Goal: Task Accomplishment & Management: Use online tool/utility

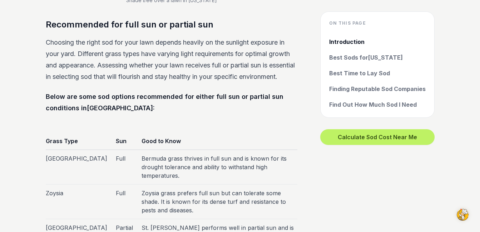
scroll to position [1967, 0]
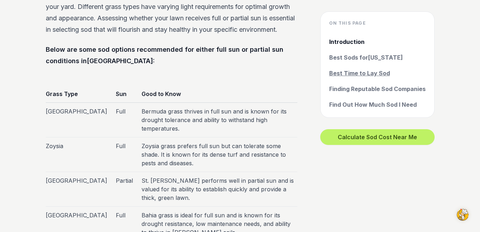
click at [374, 75] on link "Best Time to Lay Sod" at bounding box center [377, 73] width 97 height 9
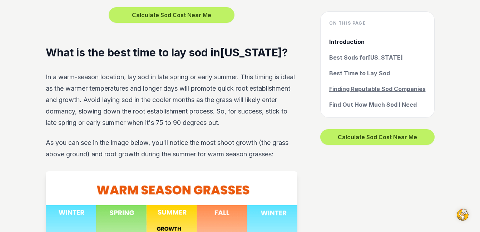
click at [373, 90] on link "Finding Reputable Sod Companies" at bounding box center [377, 89] width 97 height 9
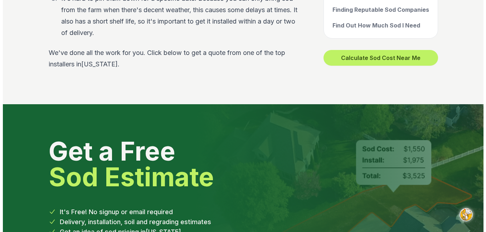
scroll to position [2990, 0]
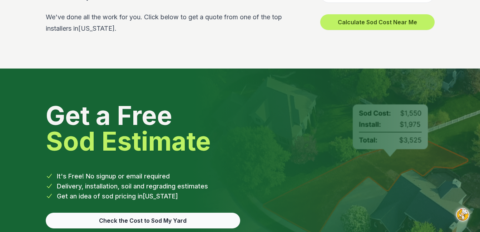
click at [126, 213] on button "Check the Cost to Sod My Yard" at bounding box center [143, 221] width 195 height 16
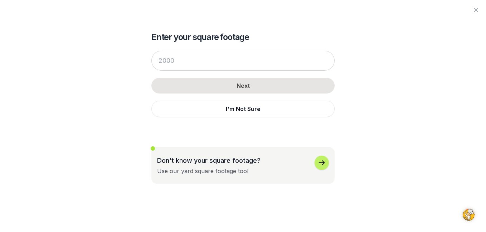
click at [319, 163] on icon "button" at bounding box center [321, 163] width 9 height 9
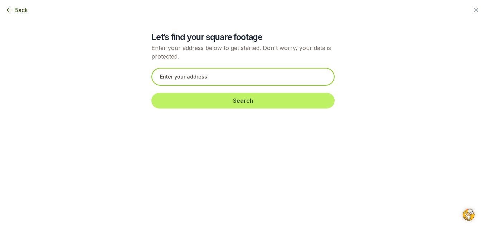
click at [157, 74] on input "text" at bounding box center [242, 77] width 183 height 18
type input "0"
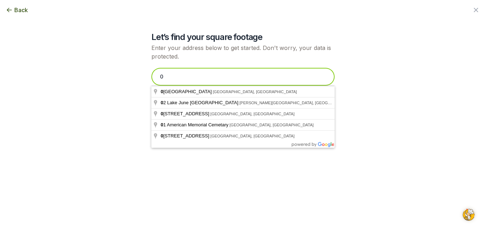
click at [170, 78] on input "0" at bounding box center [242, 77] width 183 height 18
click at [175, 77] on input "410" at bounding box center [242, 77] width 183 height 18
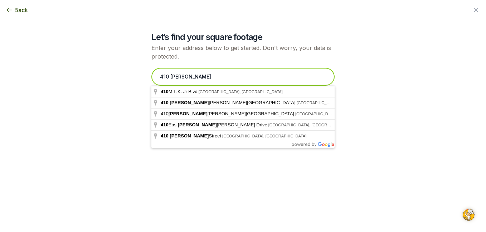
click at [187, 74] on input "410 [PERSON_NAME]" at bounding box center [242, 77] width 183 height 18
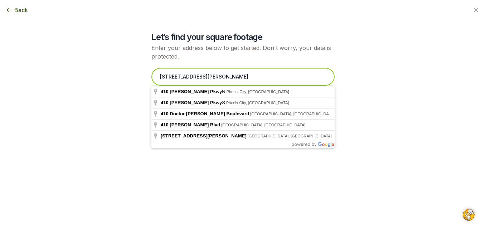
click at [242, 76] on input "[STREET_ADDRESS][PERSON_NAME]" at bounding box center [242, 77] width 183 height 18
click at [237, 75] on input "[STREET_ADDRESS][PERSON_NAME]" at bounding box center [242, 77] width 183 height 18
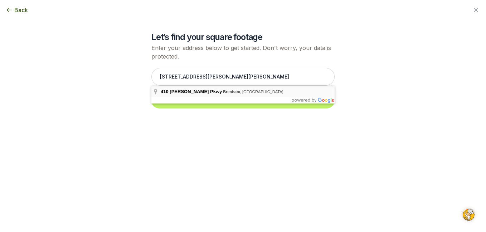
type input "[STREET_ADDRESS][PERSON_NAME]"
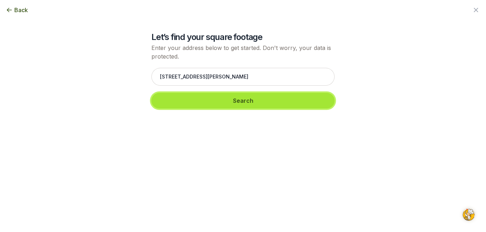
click at [246, 102] on button "Search" at bounding box center [242, 101] width 183 height 16
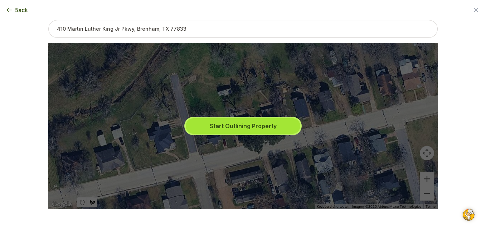
click at [242, 126] on button "Start Outlining Property" at bounding box center [243, 126] width 114 height 16
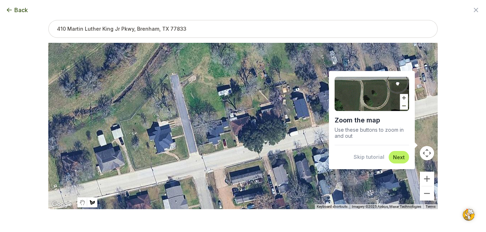
click at [400, 98] on img at bounding box center [371, 94] width 74 height 34
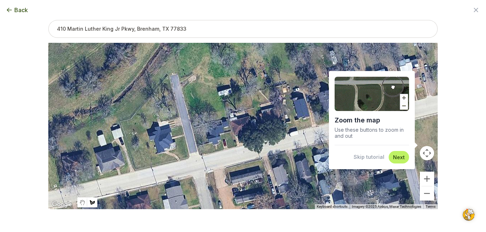
click at [400, 98] on img at bounding box center [371, 94] width 74 height 34
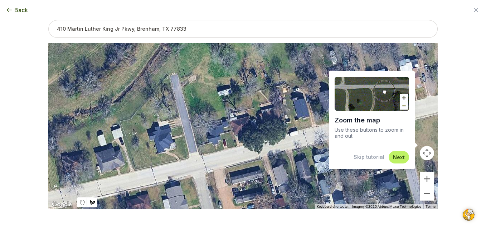
click at [365, 99] on img at bounding box center [371, 94] width 74 height 34
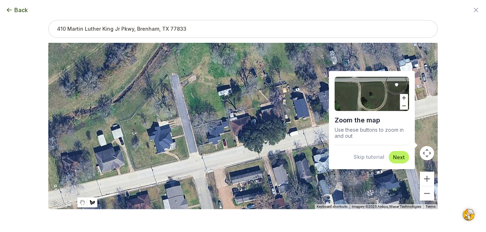
click at [240, 132] on div at bounding box center [242, 126] width 389 height 167
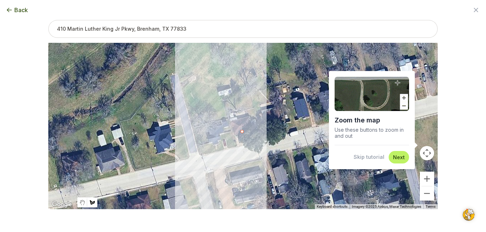
click at [244, 133] on div at bounding box center [242, 126] width 389 height 167
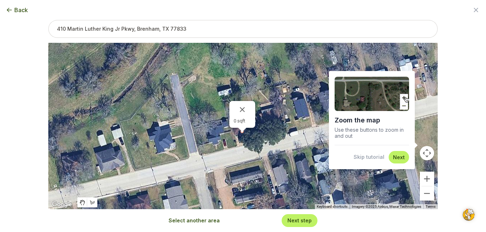
click at [249, 138] on div "0 sqft" at bounding box center [242, 126] width 389 height 167
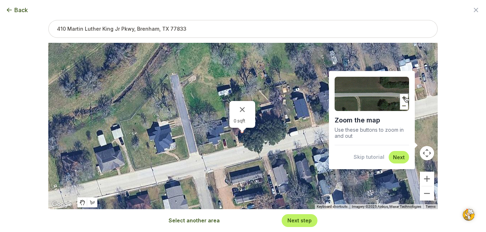
click at [395, 158] on button "Next" at bounding box center [399, 157] width 12 height 7
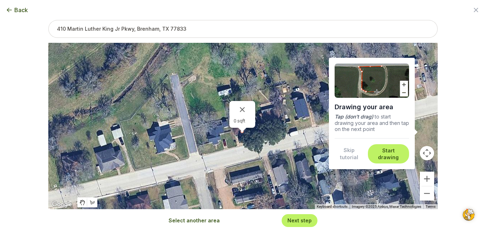
click at [245, 138] on div "0 sqft" at bounding box center [242, 126] width 389 height 167
click at [240, 110] on button "Close" at bounding box center [242, 109] width 17 height 17
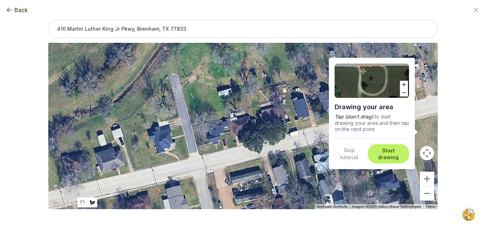
click at [249, 138] on div at bounding box center [242, 126] width 389 height 167
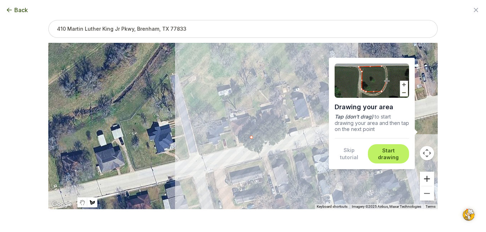
click at [425, 181] on button "Zoom in" at bounding box center [426, 179] width 14 height 14
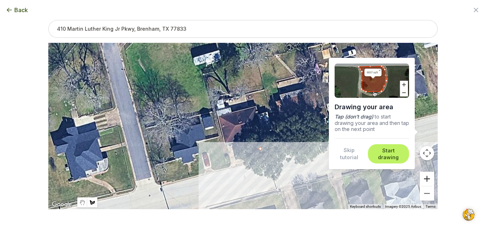
click at [425, 181] on button "Zoom in" at bounding box center [426, 179] width 14 height 14
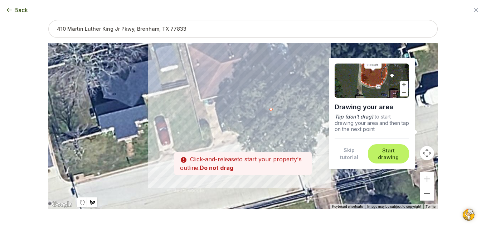
drag, startPoint x: 235, startPoint y: 160, endPoint x: 226, endPoint y: 88, distance: 72.5
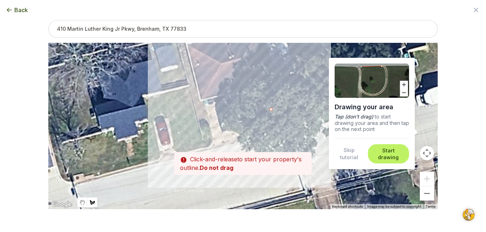
click at [226, 88] on div at bounding box center [242, 126] width 389 height 167
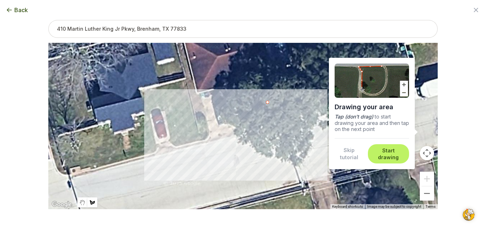
click at [212, 111] on div at bounding box center [242, 126] width 389 height 167
click at [213, 116] on div at bounding box center [242, 126] width 389 height 167
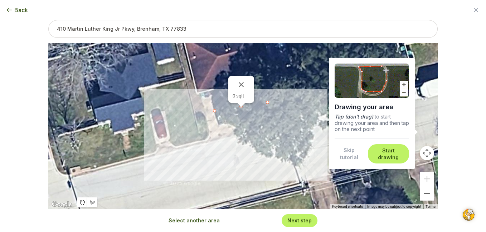
click at [215, 119] on div "0 sqft" at bounding box center [242, 126] width 389 height 167
click at [220, 131] on div "0 sqft" at bounding box center [242, 126] width 389 height 167
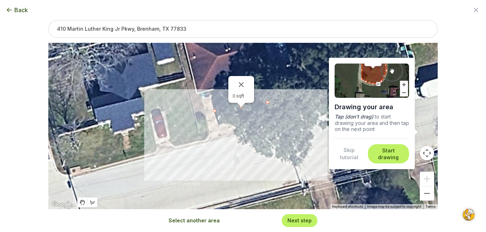
click at [214, 120] on div "0 sqft" at bounding box center [242, 126] width 389 height 167
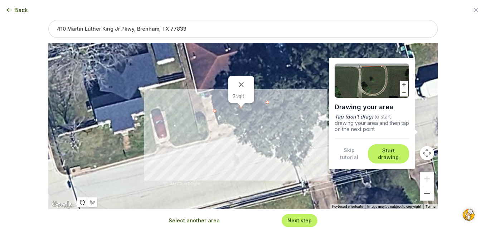
click at [214, 117] on div "0 sqft" at bounding box center [242, 126] width 389 height 167
click at [213, 114] on div at bounding box center [215, 111] width 10 height 10
click at [213, 117] on div at bounding box center [215, 112] width 10 height 10
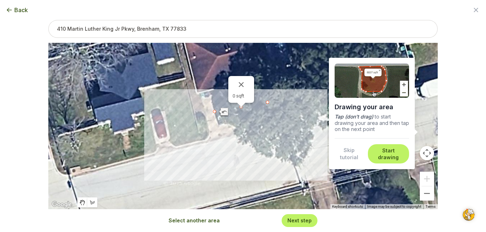
click at [215, 119] on div "0 sqft" at bounding box center [242, 126] width 389 height 167
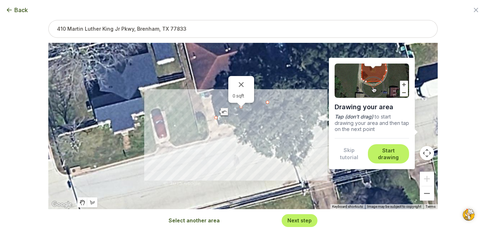
drag, startPoint x: 212, startPoint y: 113, endPoint x: 214, endPoint y: 119, distance: 6.9
click at [214, 119] on div at bounding box center [216, 118] width 10 height 10
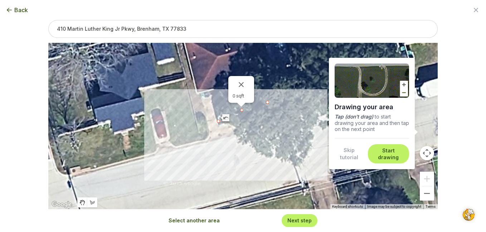
drag, startPoint x: 214, startPoint y: 121, endPoint x: 217, endPoint y: 125, distance: 5.5
click at [345, 153] on button "Skip tutorial" at bounding box center [348, 154] width 29 height 14
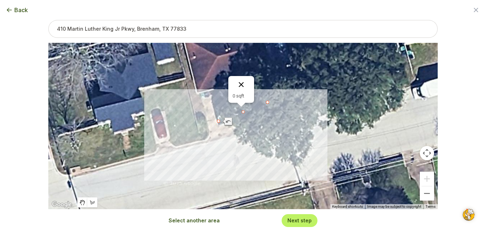
click at [238, 85] on button "Close" at bounding box center [240, 84] width 17 height 17
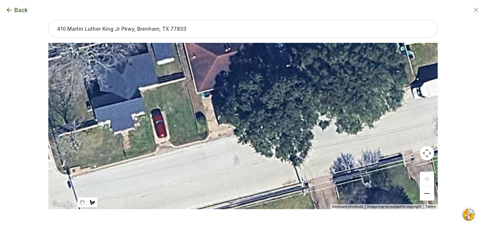
click at [213, 104] on div at bounding box center [242, 126] width 389 height 167
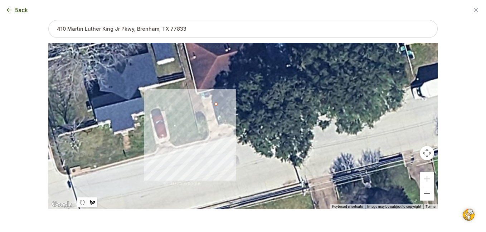
click at [214, 114] on div at bounding box center [242, 126] width 389 height 167
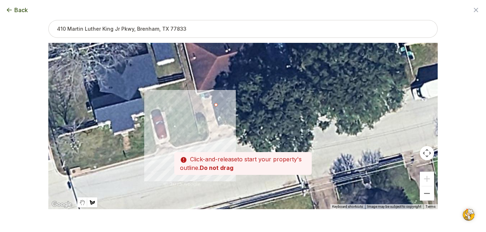
click at [217, 121] on div at bounding box center [242, 126] width 389 height 167
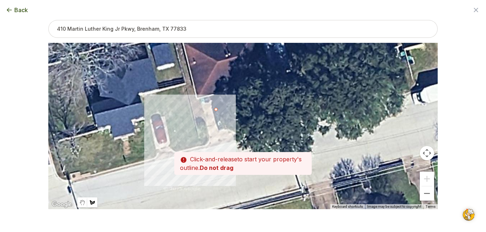
click at [217, 128] on div at bounding box center [242, 126] width 389 height 167
click at [220, 133] on div at bounding box center [242, 126] width 389 height 167
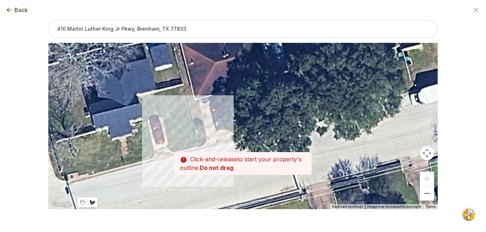
drag, startPoint x: 222, startPoint y: 133, endPoint x: 215, endPoint y: 135, distance: 8.1
click at [215, 135] on div at bounding box center [242, 126] width 389 height 167
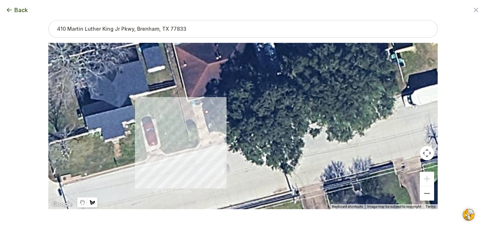
click at [207, 135] on div at bounding box center [242, 126] width 389 height 167
click at [208, 135] on div at bounding box center [242, 126] width 389 height 167
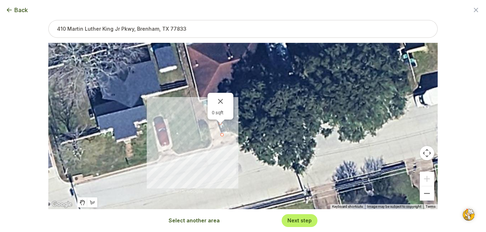
drag, startPoint x: 216, startPoint y: 133, endPoint x: 229, endPoint y: 133, distance: 12.5
click at [229, 133] on div "0 sqft" at bounding box center [242, 126] width 389 height 167
drag, startPoint x: 249, startPoint y: 132, endPoint x: 256, endPoint y: 131, distance: 6.9
click at [250, 132] on div "0 sqft" at bounding box center [242, 126] width 389 height 167
click at [261, 128] on div "0 sqft" at bounding box center [242, 126] width 389 height 167
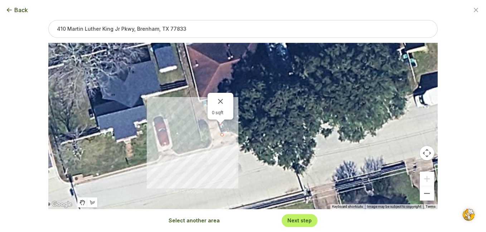
click at [261, 128] on div "0 sqft" at bounding box center [242, 126] width 389 height 167
click at [245, 131] on div "0 sqft" at bounding box center [242, 126] width 389 height 167
click at [235, 115] on div "0 sqft" at bounding box center [242, 126] width 389 height 167
click at [218, 121] on div at bounding box center [220, 122] width 9 height 4
click at [217, 100] on button "Close" at bounding box center [220, 101] width 17 height 17
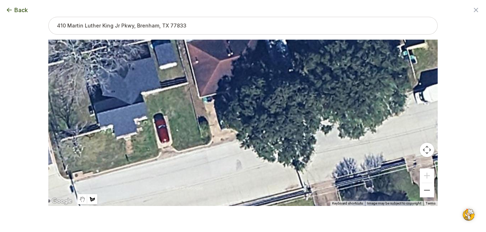
scroll to position [0, 0]
